Goal: Information Seeking & Learning: Learn about a topic

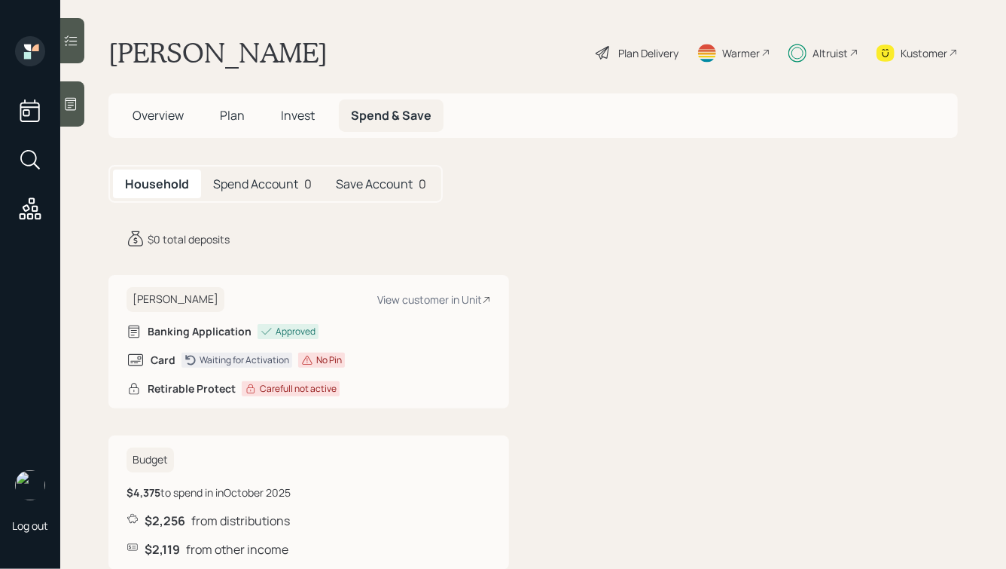
click at [288, 187] on h5 "Spend Account" at bounding box center [255, 184] width 85 height 14
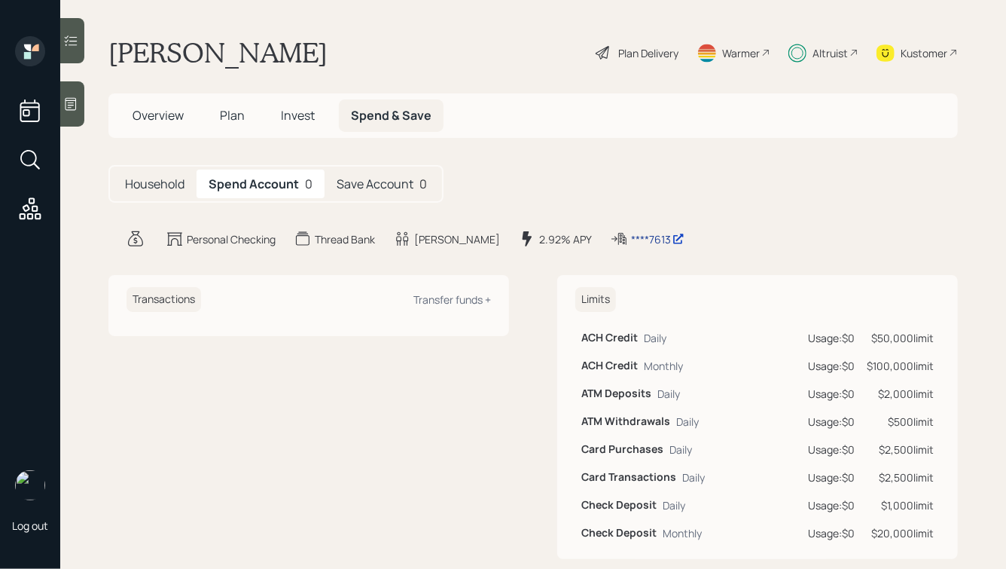
click at [631, 236] on div "****7613" at bounding box center [657, 239] width 53 height 16
click at [376, 177] on h5 "Save Account" at bounding box center [375, 184] width 77 height 14
click at [631, 233] on div "****7614" at bounding box center [657, 239] width 53 height 16
